Goal: Obtain resource: Download file/media

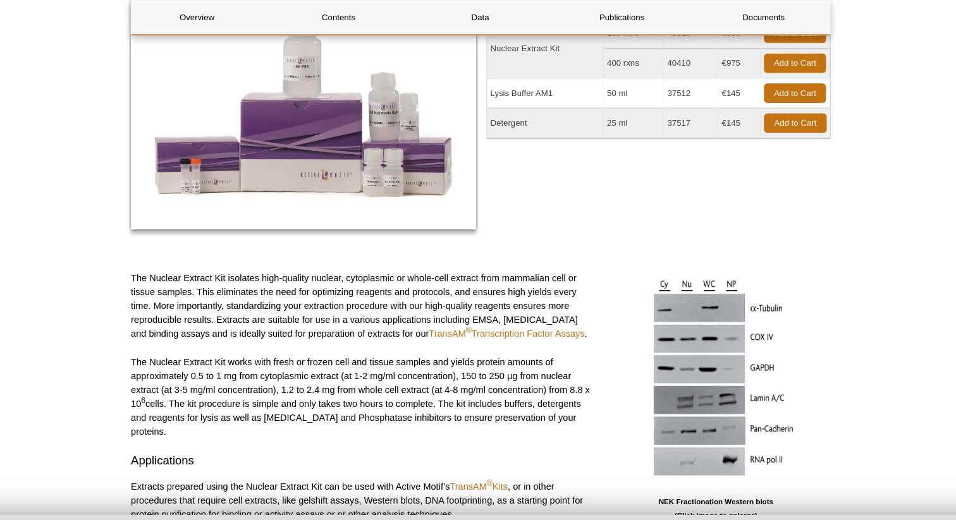
scroll to position [45, 0]
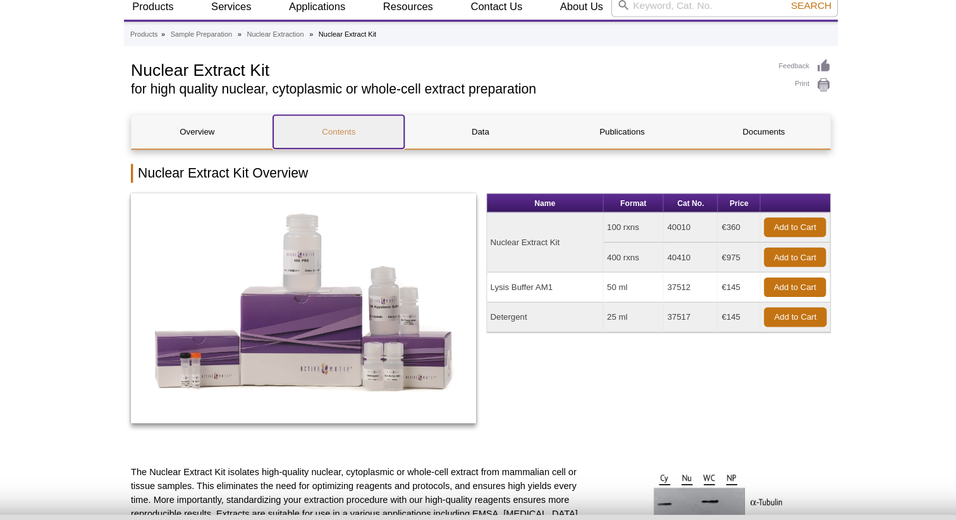
click at [350, 122] on link "Contents" at bounding box center [349, 119] width 119 height 30
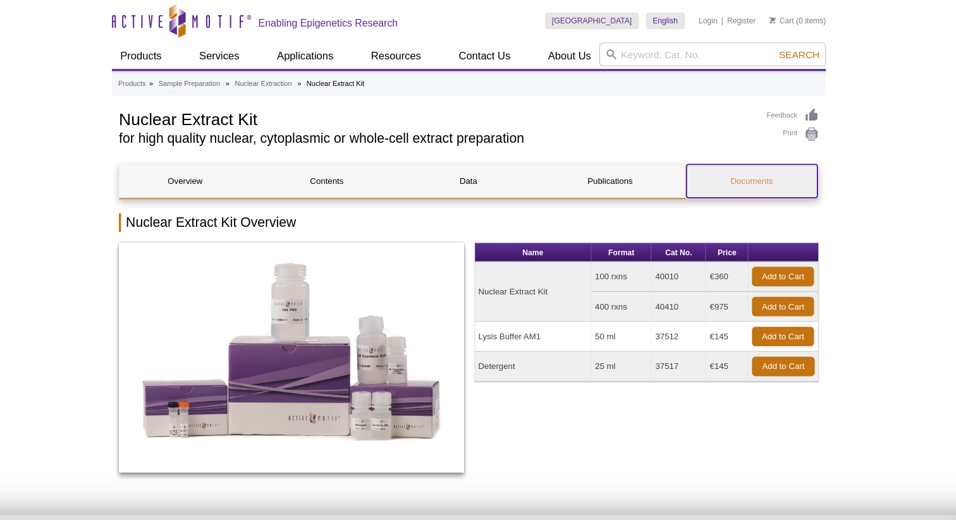
click at [736, 158] on link "Documents" at bounding box center [734, 164] width 119 height 30
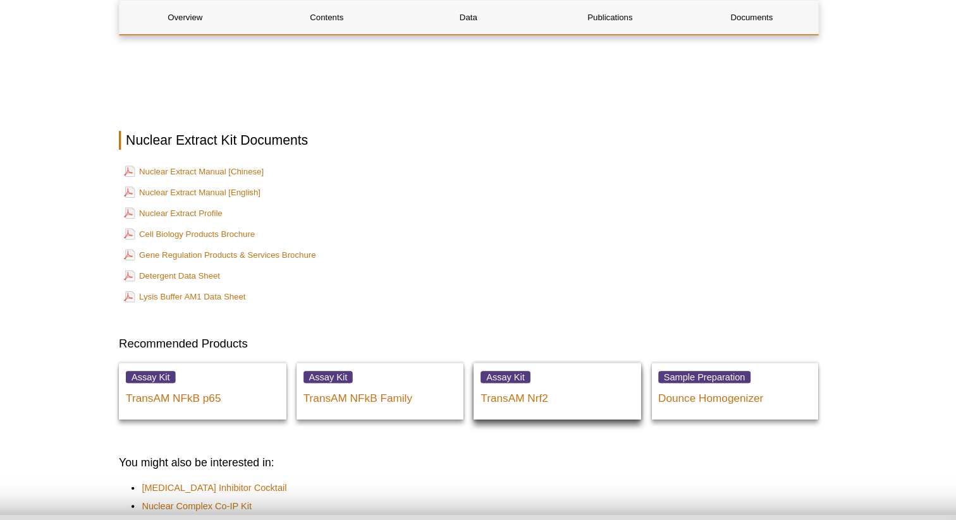
scroll to position [2210, 0]
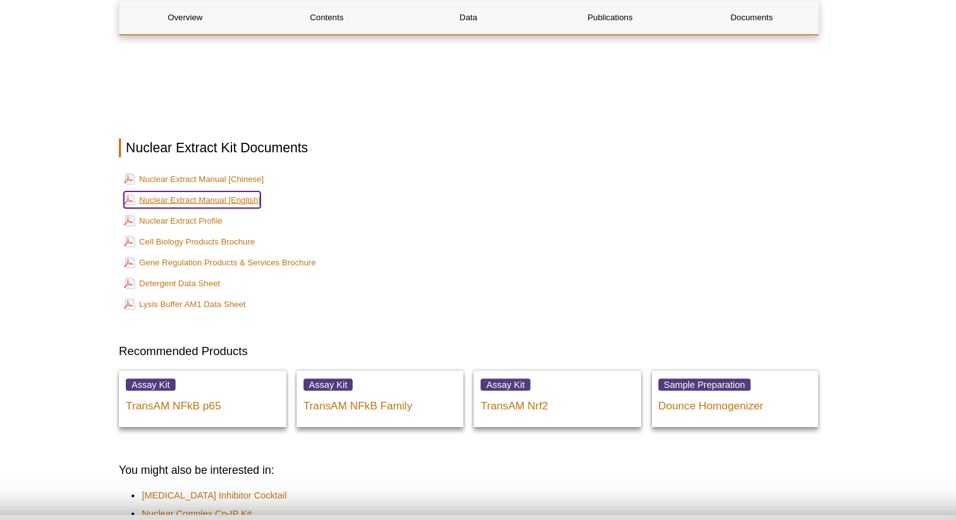
click at [230, 174] on link "Nuclear Extract Manual [English]" at bounding box center [227, 181] width 124 height 15
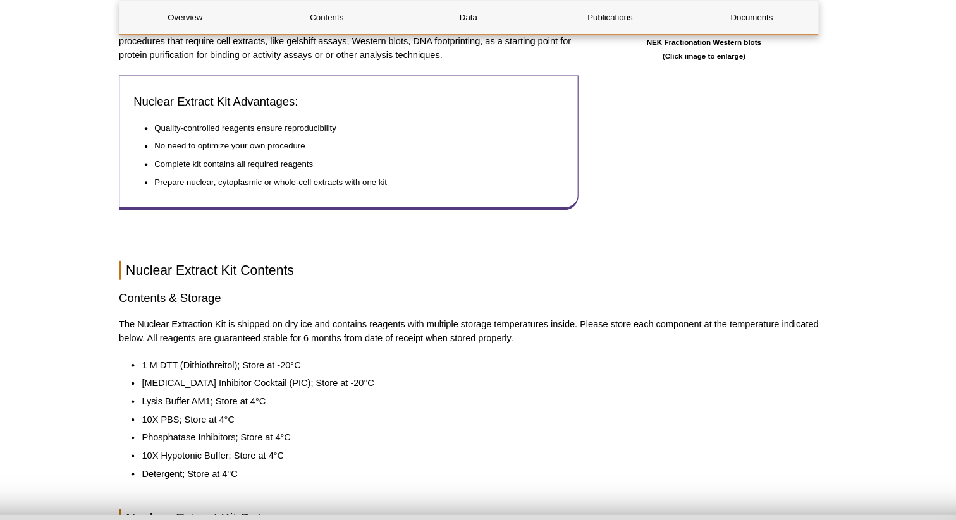
scroll to position [0, 0]
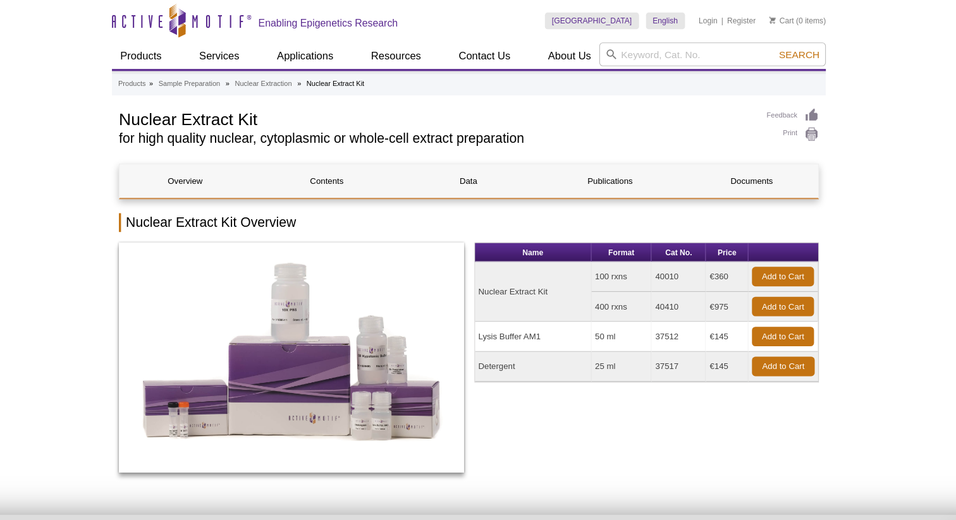
drag, startPoint x: 325, startPoint y: 107, endPoint x: 94, endPoint y: 117, distance: 231.7
drag, startPoint x: 312, startPoint y: 108, endPoint x: 145, endPoint y: 105, distance: 166.4
copy h1 "Nuclear Extract Kit"
